Goal: Transaction & Acquisition: Obtain resource

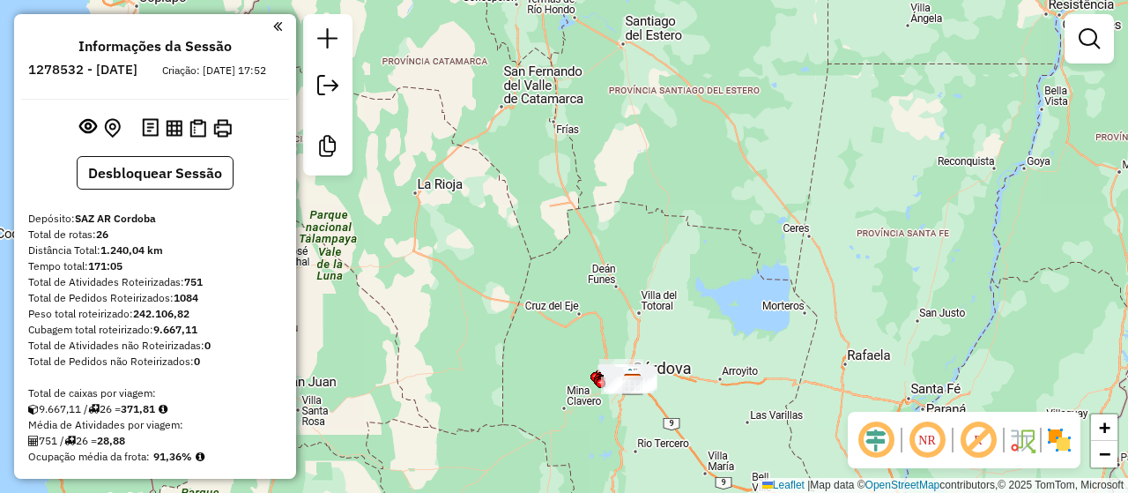
scroll to position [1745, 0]
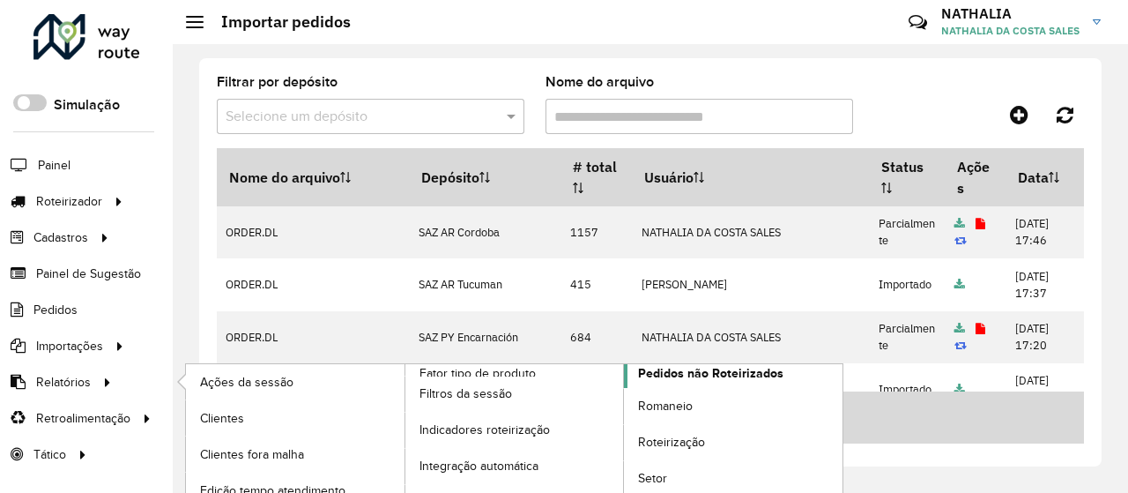
click at [724, 373] on span "Pedidos não Roteirizados" at bounding box center [710, 373] width 145 height 19
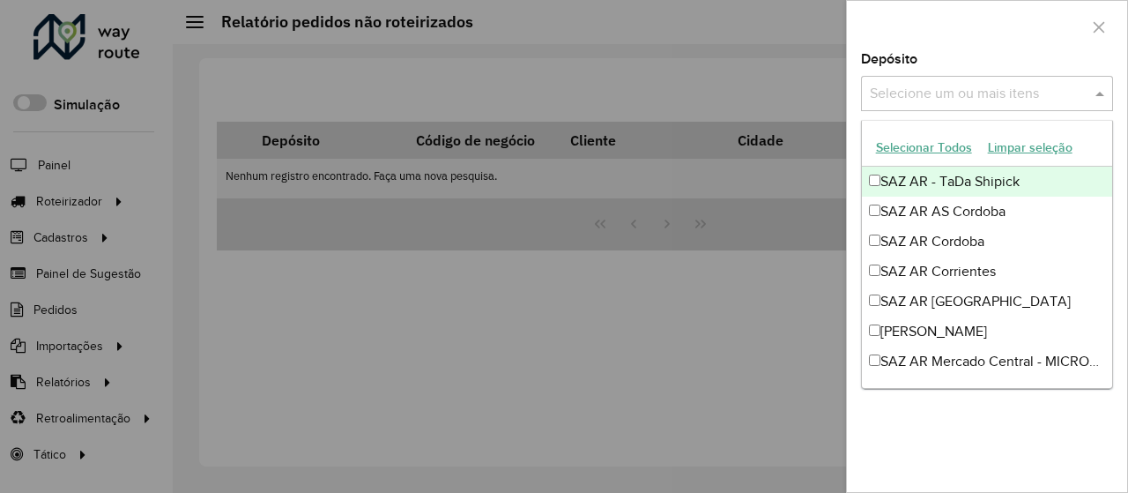
click at [1031, 101] on input "text" at bounding box center [979, 94] width 226 height 21
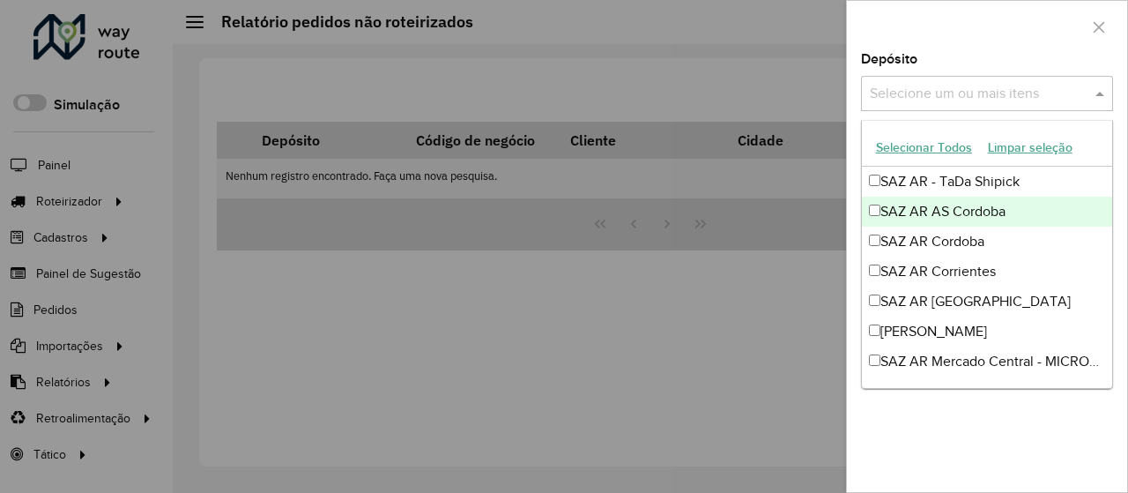
click at [973, 213] on div "SAZ AR AS Cordoba" at bounding box center [987, 212] width 251 height 30
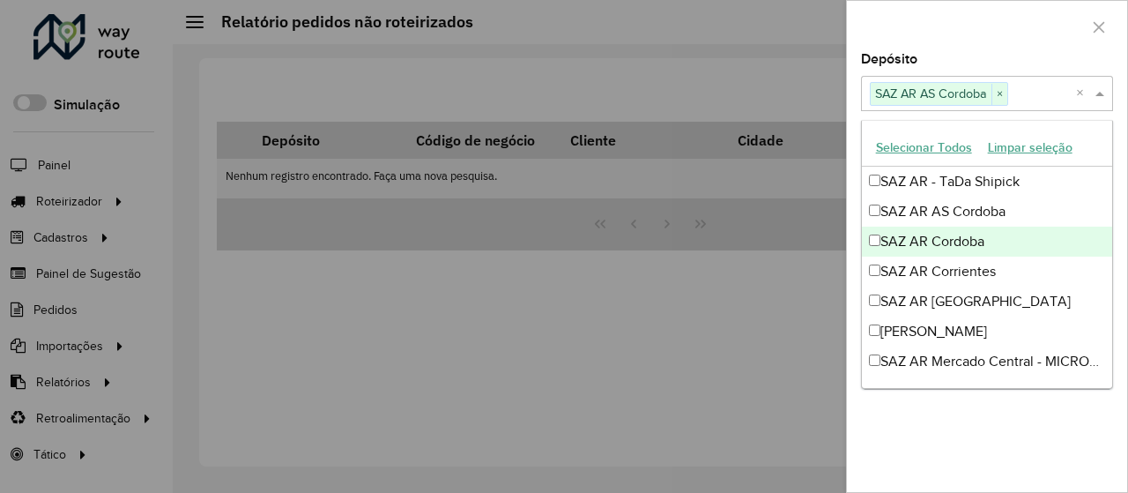
click at [963, 248] on div "SAZ AR Cordoba" at bounding box center [987, 242] width 251 height 30
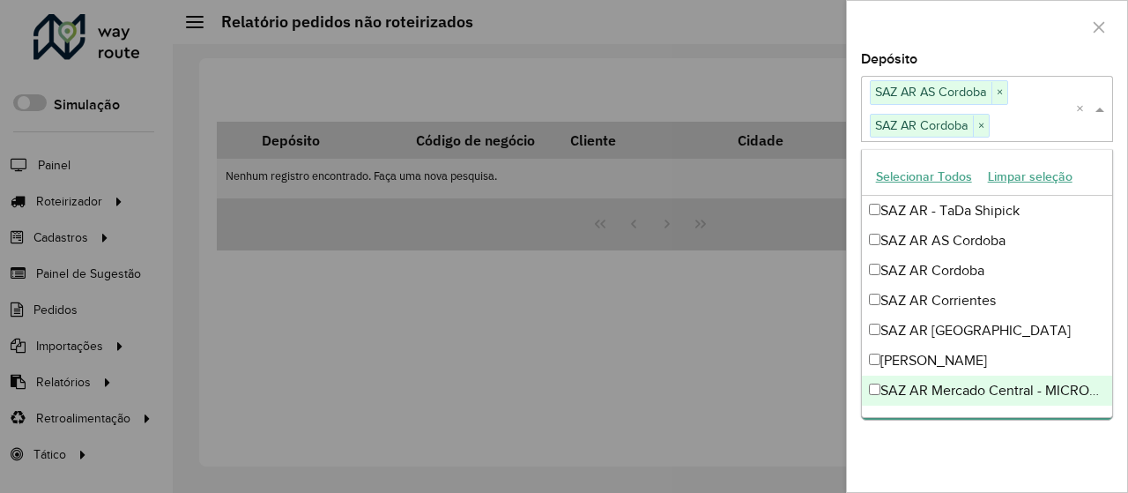
click at [992, 472] on div "**********" at bounding box center [987, 272] width 280 height 439
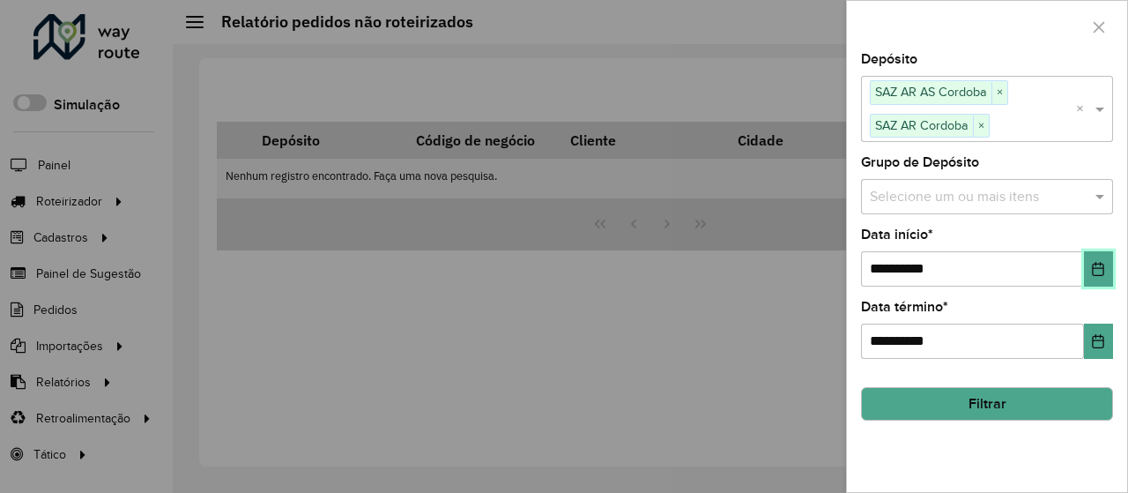
click at [1089, 264] on button "Choose Date" at bounding box center [1098, 268] width 29 height 35
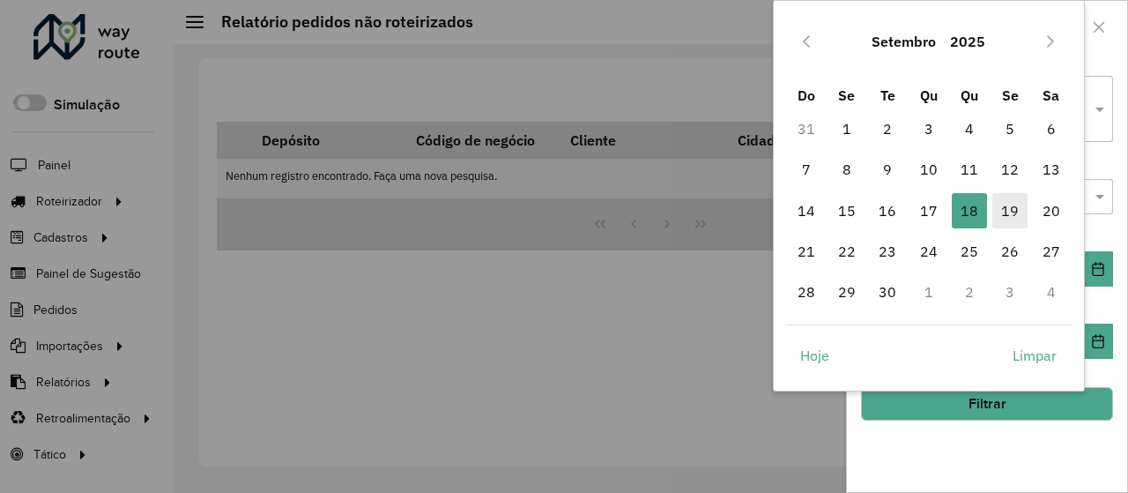
click at [1005, 211] on span "19" at bounding box center [1009, 210] width 35 height 35
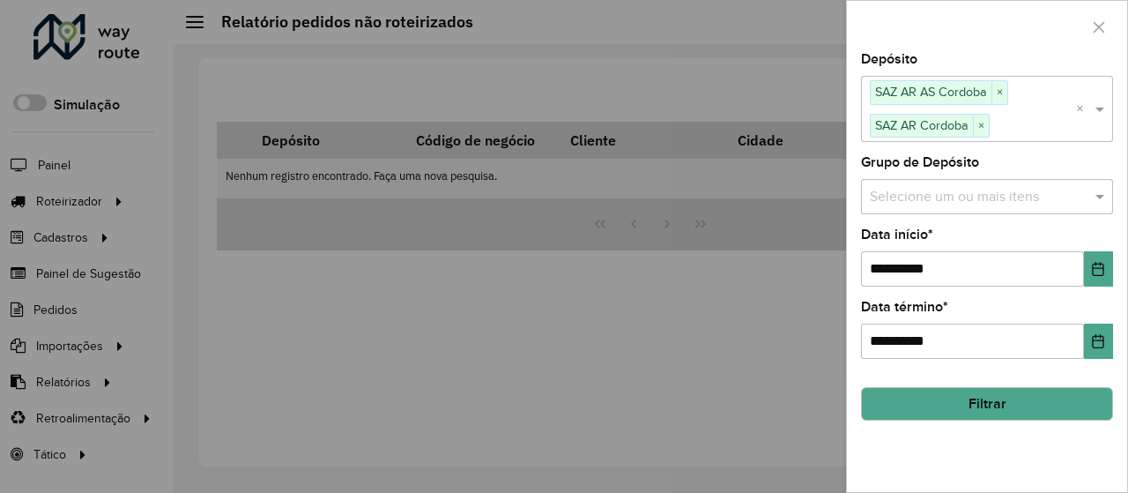
click at [998, 403] on button "Filtrar" at bounding box center [987, 403] width 252 height 33
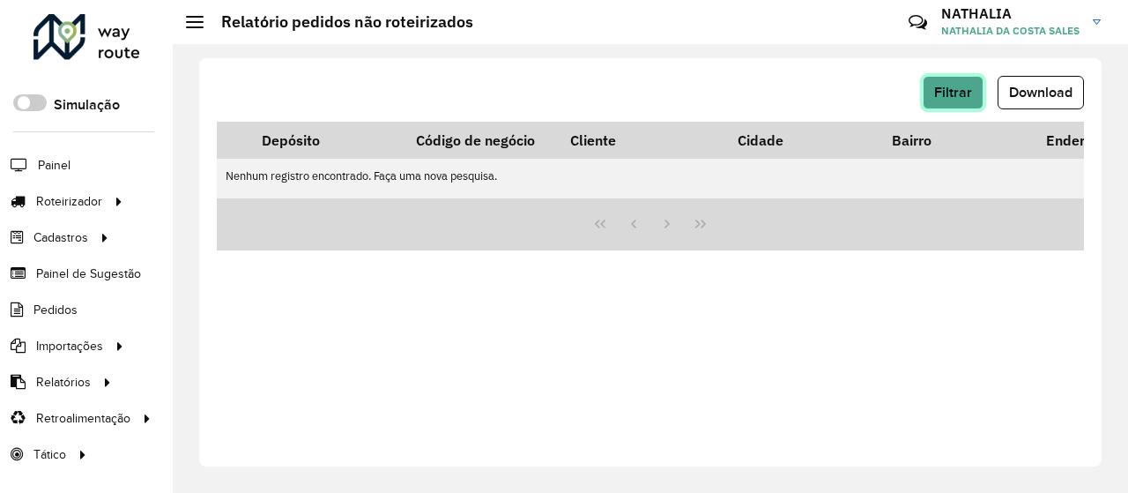
click at [940, 88] on span "Filtrar" at bounding box center [953, 92] width 38 height 15
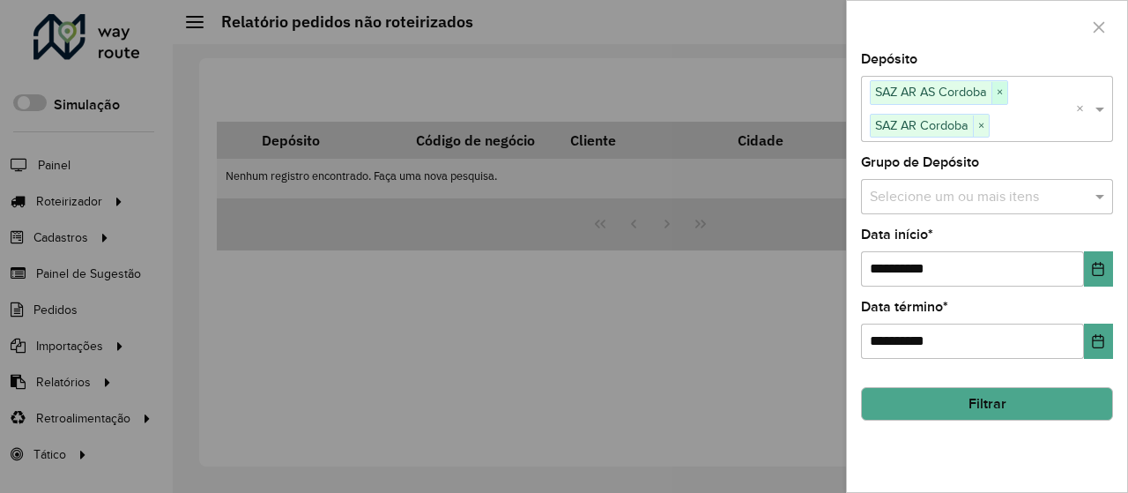
click at [996, 92] on span "×" at bounding box center [1000, 92] width 16 height 21
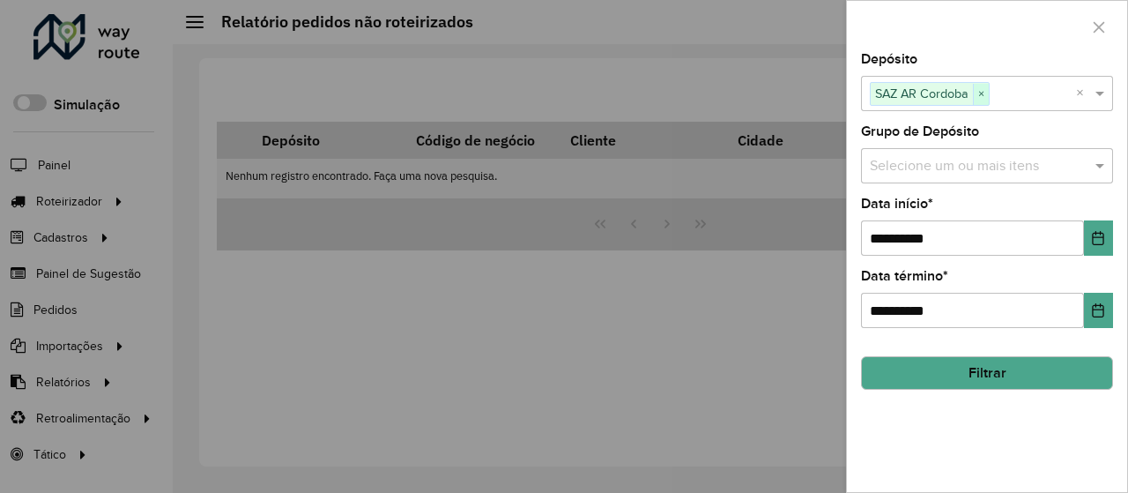
click at [983, 93] on span "×" at bounding box center [981, 94] width 16 height 21
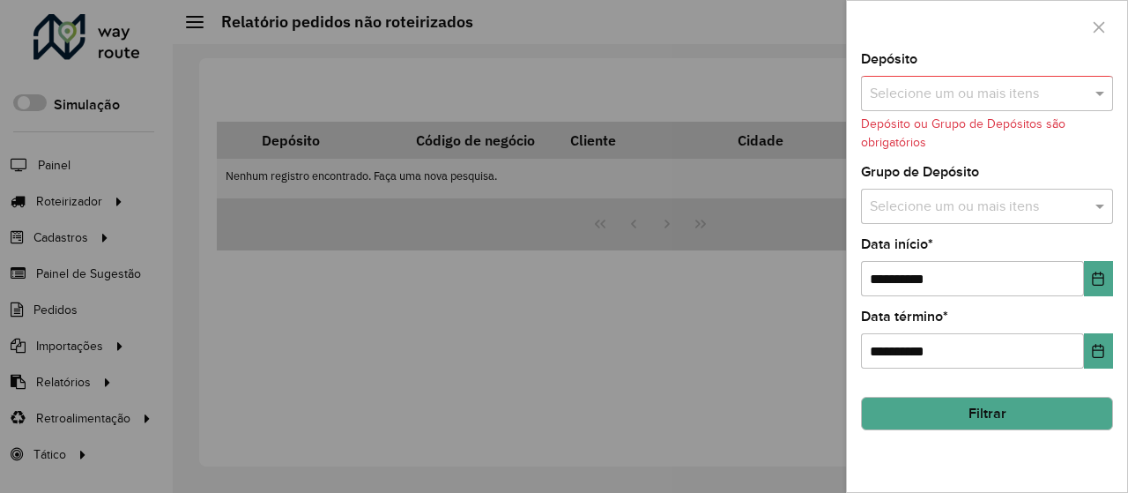
click at [90, 345] on div at bounding box center [564, 246] width 1128 height 493
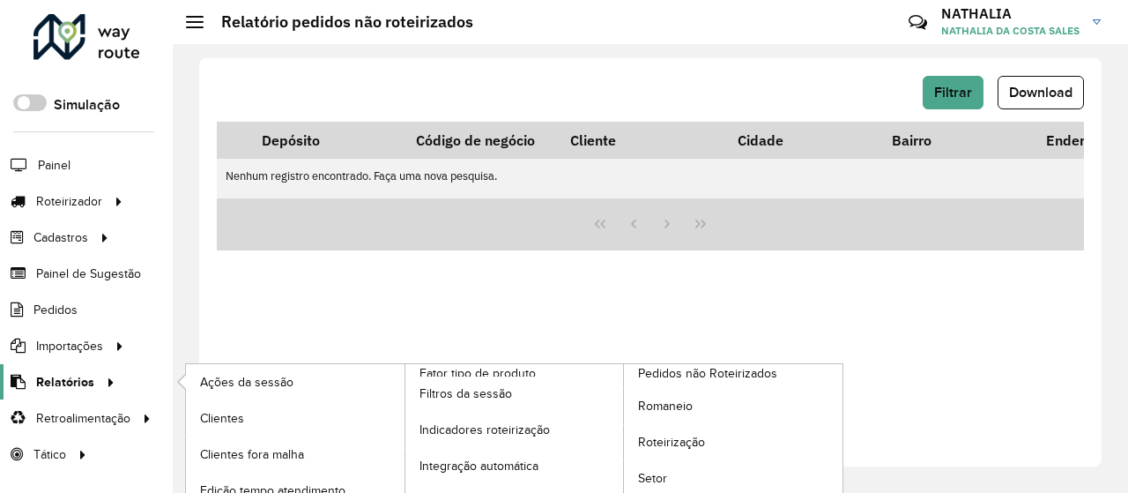
click at [86, 374] on span "Relatórios" at bounding box center [65, 382] width 58 height 19
click at [672, 442] on span "Roteirização" at bounding box center [673, 442] width 71 height 19
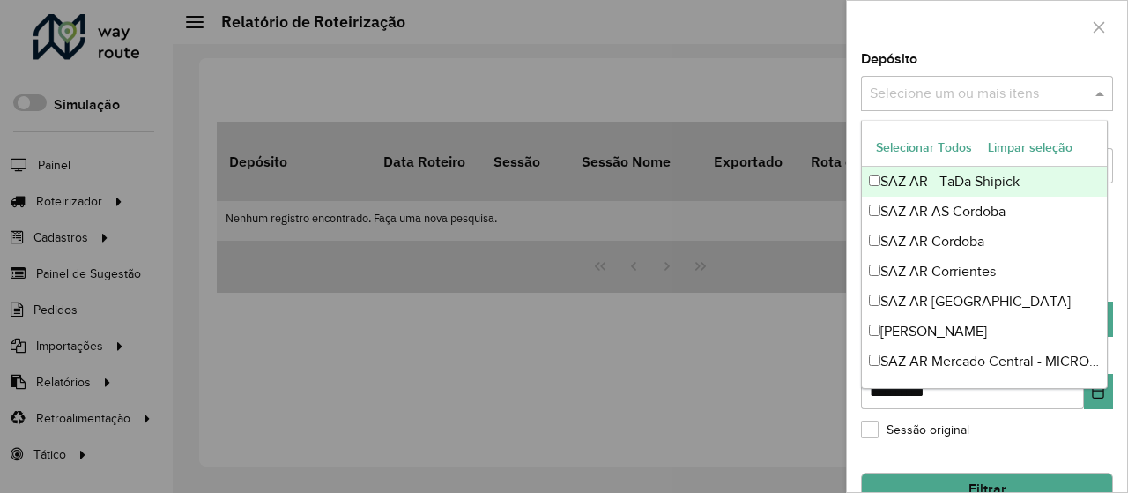
click at [967, 108] on div "Selecione um ou mais itens" at bounding box center [987, 93] width 252 height 35
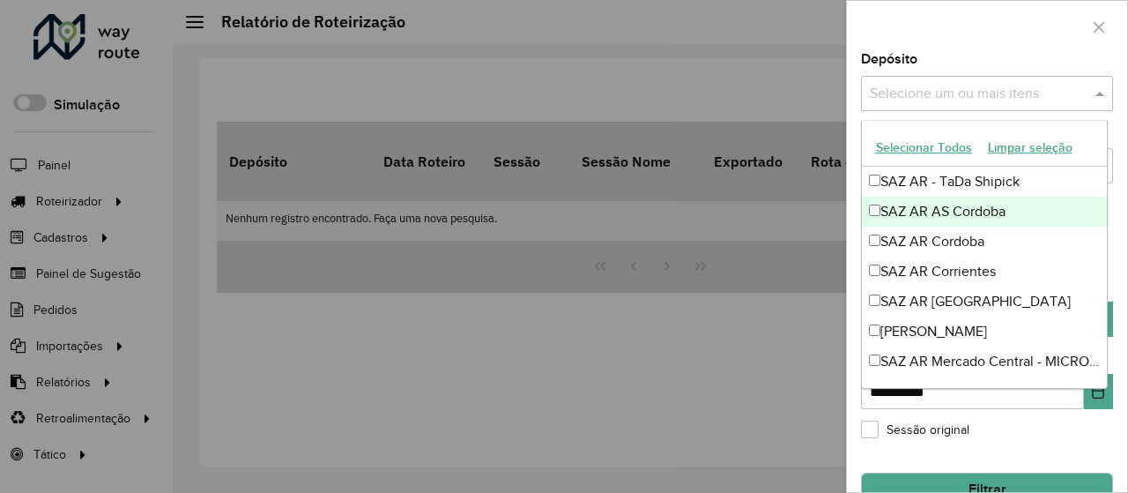
click at [972, 210] on div "SAZ AR AS Cordoba" at bounding box center [985, 212] width 246 height 30
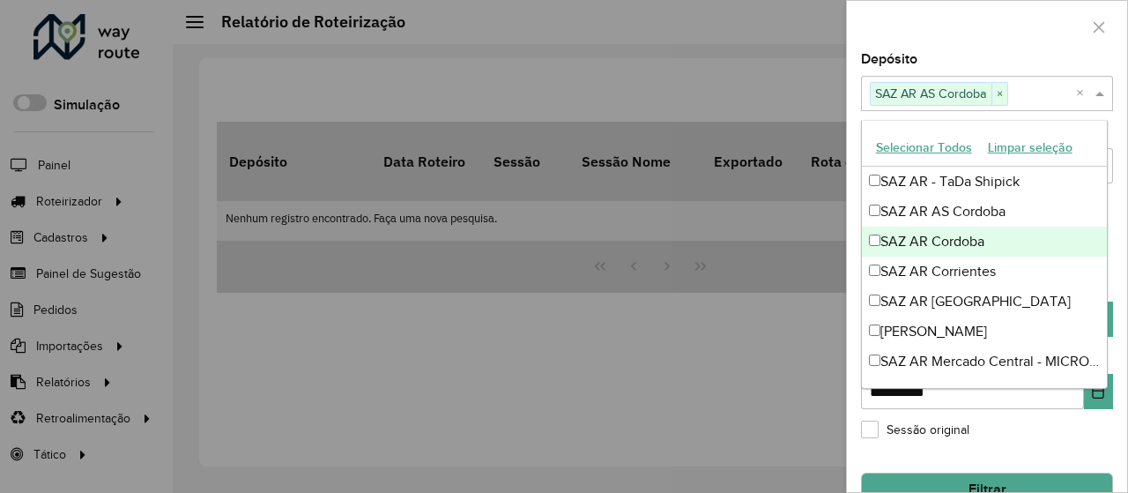
click at [965, 234] on div "SAZ AR Cordoba" at bounding box center [985, 242] width 246 height 30
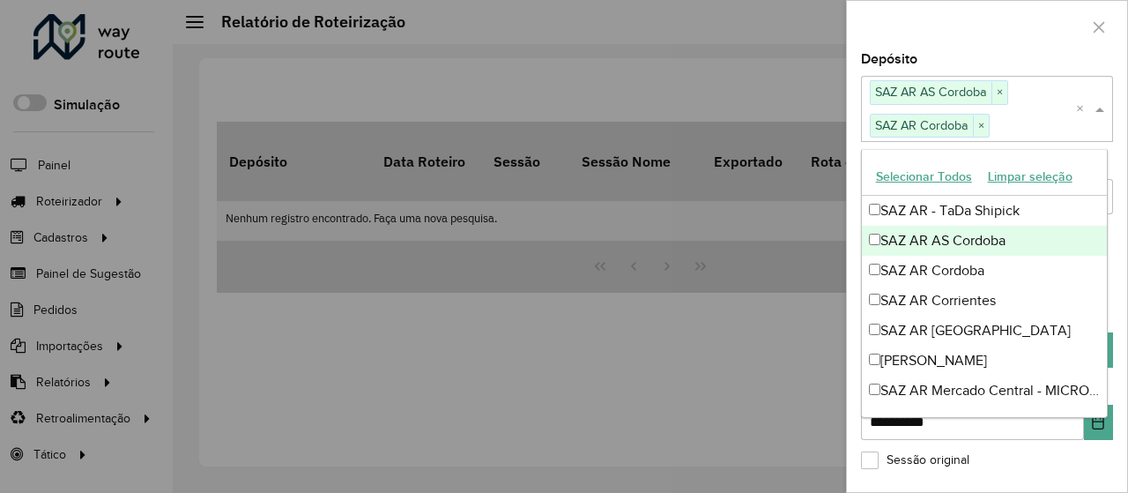
click at [1014, 26] on div at bounding box center [987, 27] width 280 height 52
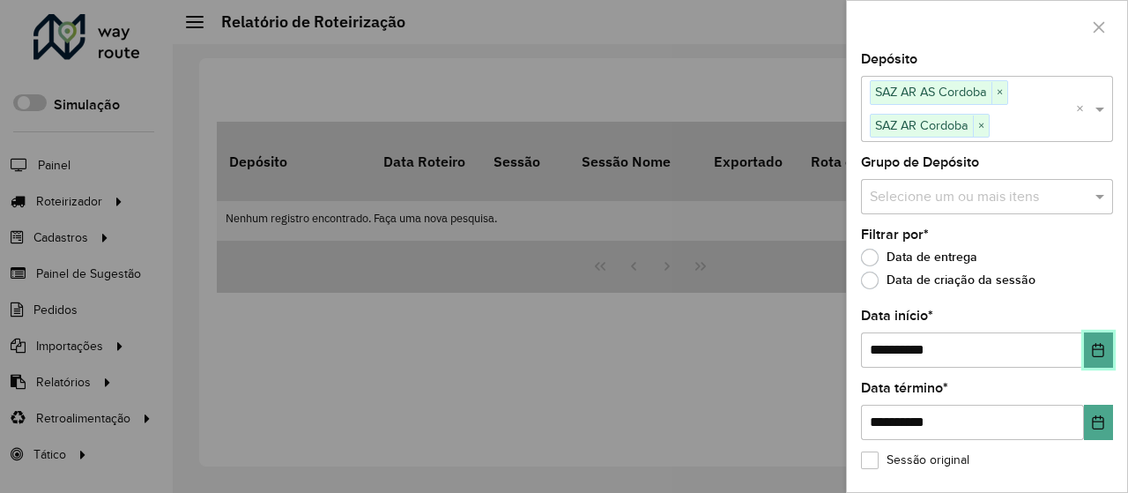
click at [1102, 345] on button "Choose Date" at bounding box center [1098, 349] width 29 height 35
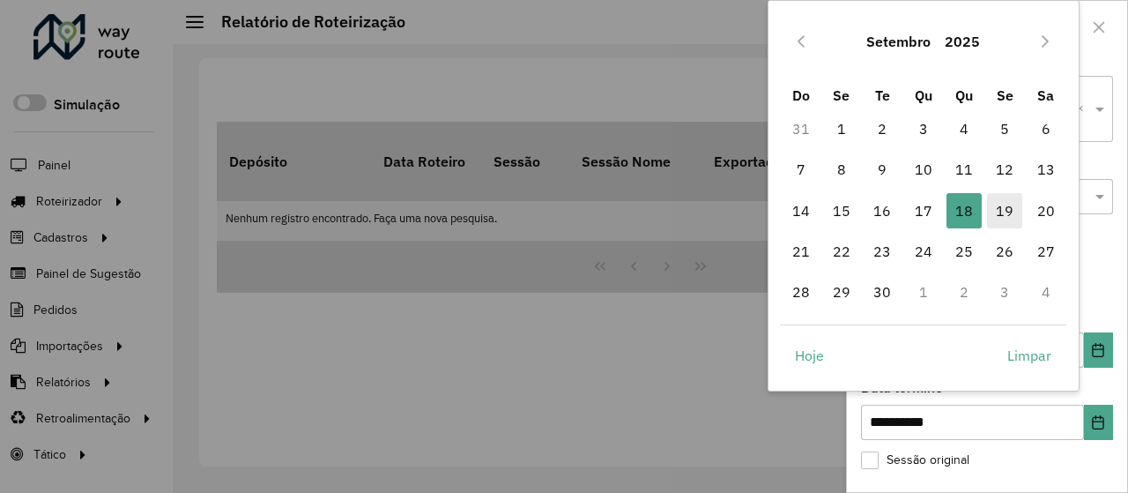
click at [996, 219] on span "19" at bounding box center [1004, 210] width 35 height 35
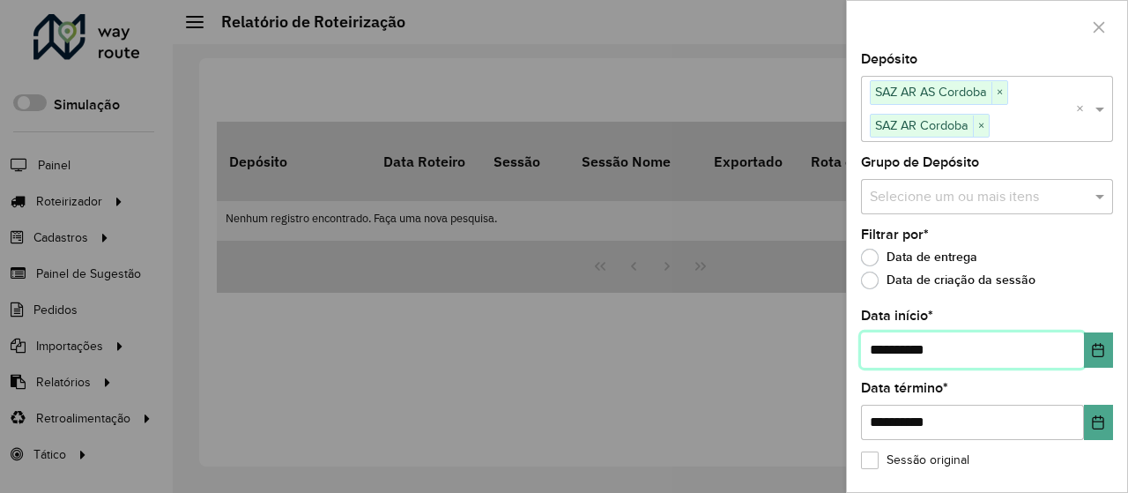
scroll to position [63, 0]
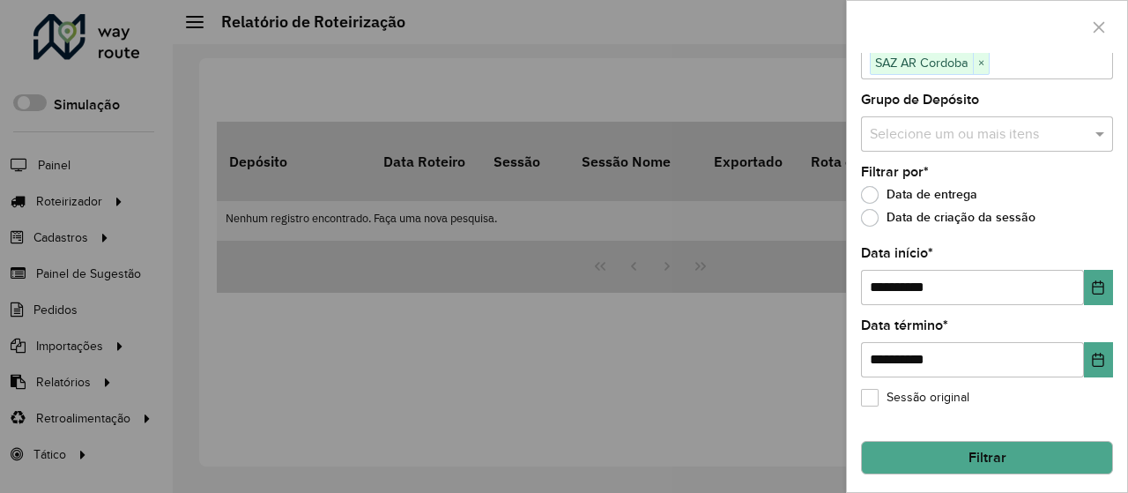
click at [1015, 449] on button "Filtrar" at bounding box center [987, 457] width 252 height 33
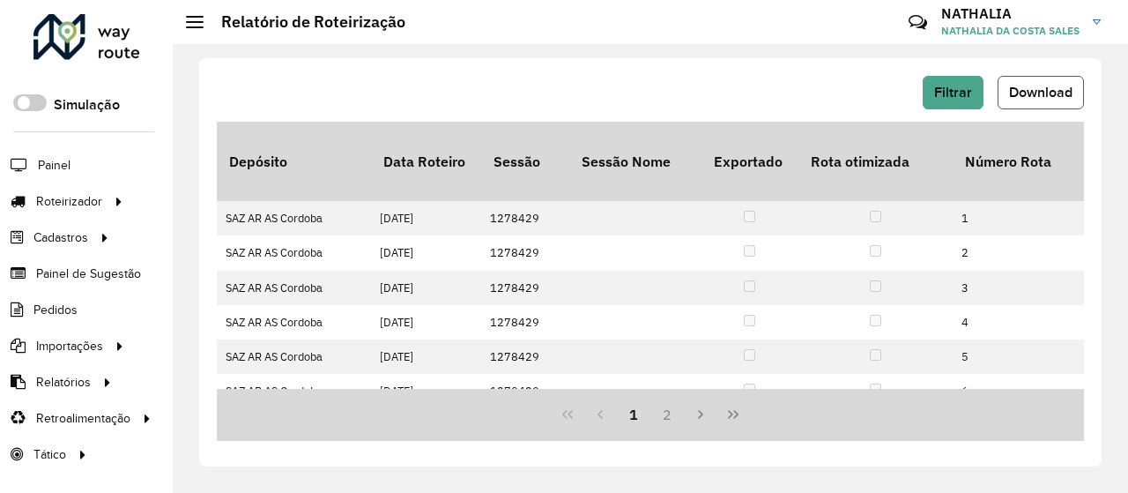
click at [1036, 95] on span "Download" at bounding box center [1040, 92] width 63 height 15
